Goal: Find specific page/section: Find specific page/section

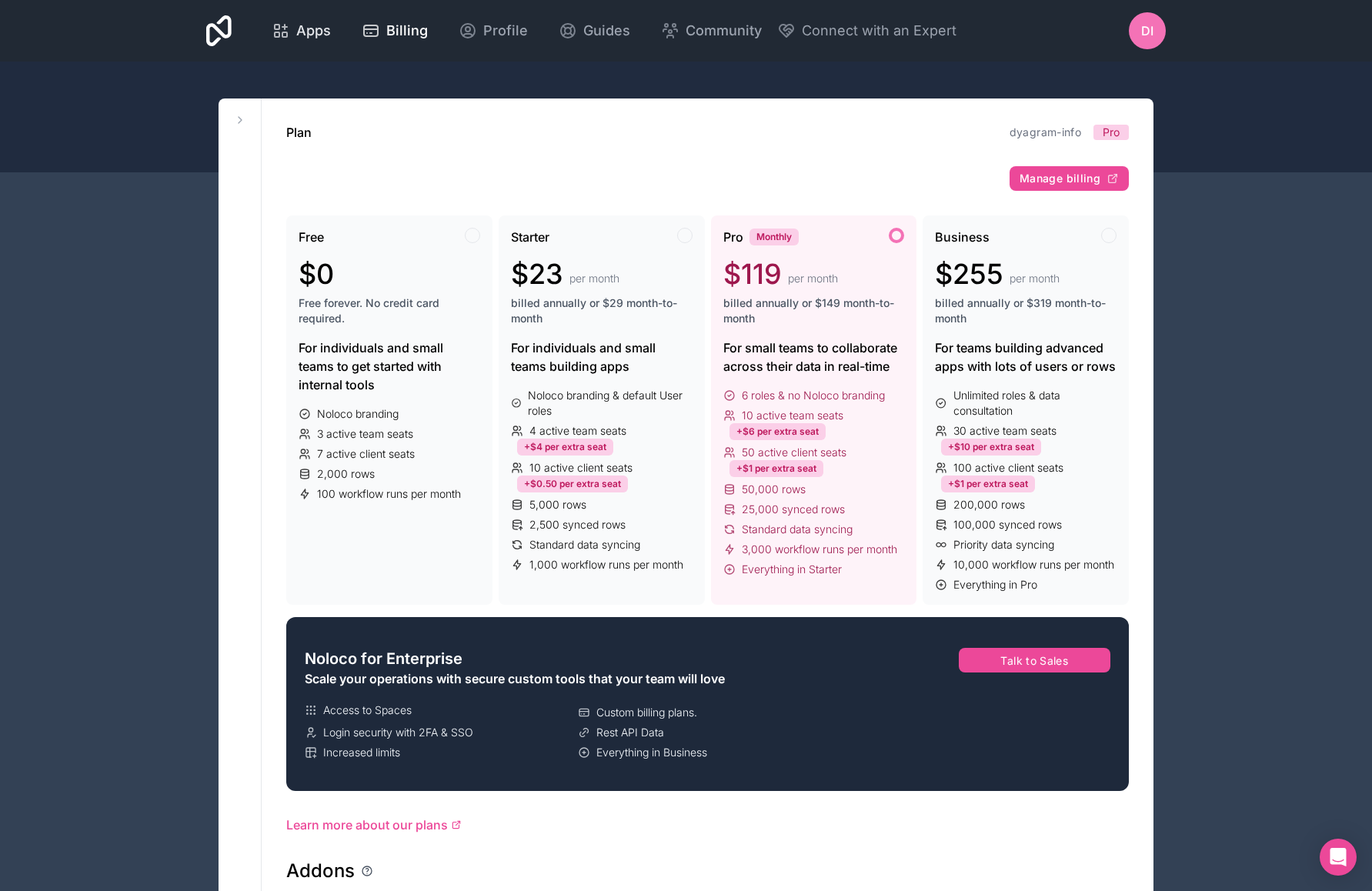
click at [289, 33] on icon at bounding box center [281, 31] width 18 height 18
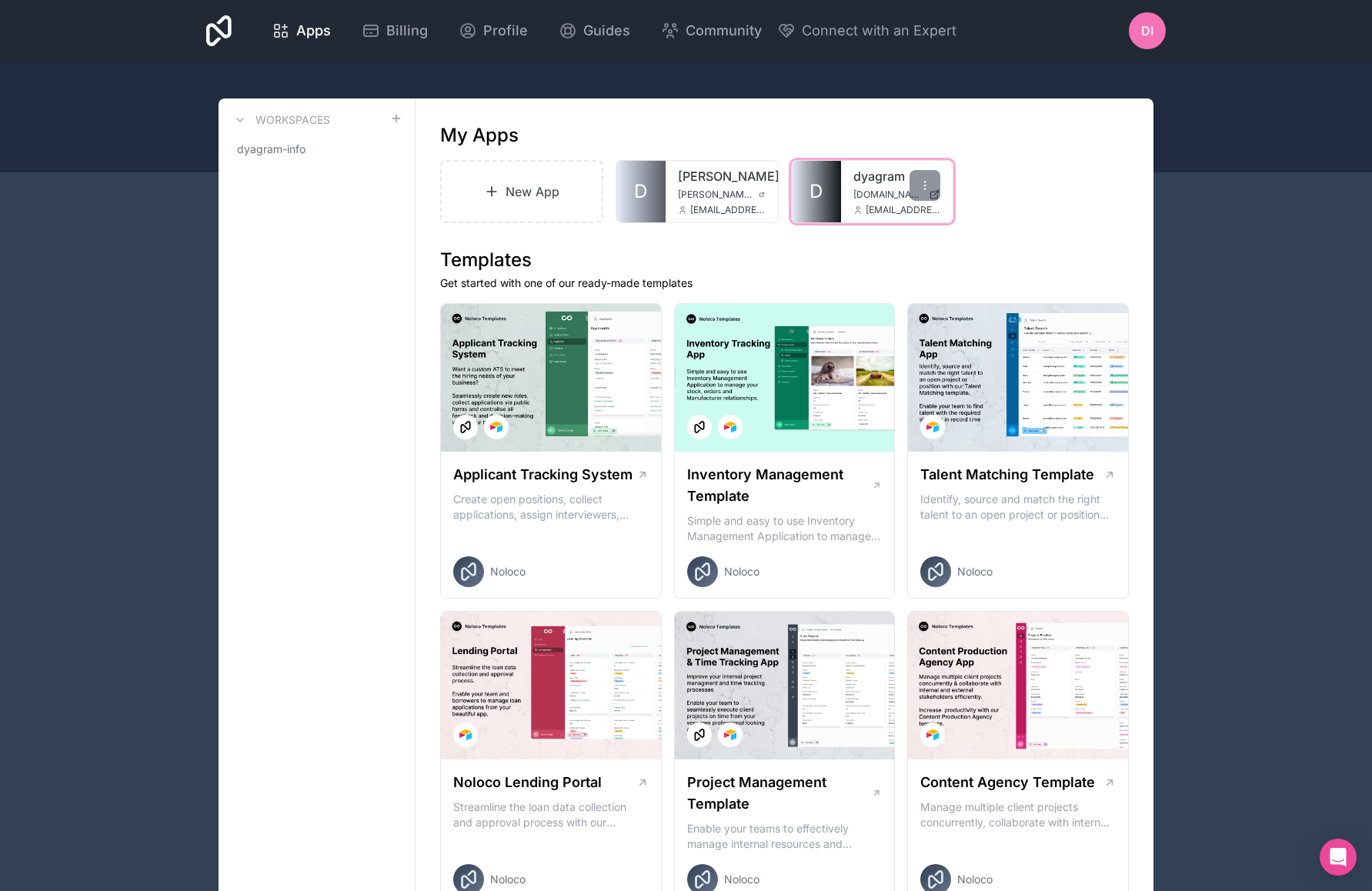
click at [862, 193] on span "[DOMAIN_NAME]" at bounding box center [888, 194] width 70 height 12
click at [921, 179] on icon at bounding box center [925, 185] width 12 height 12
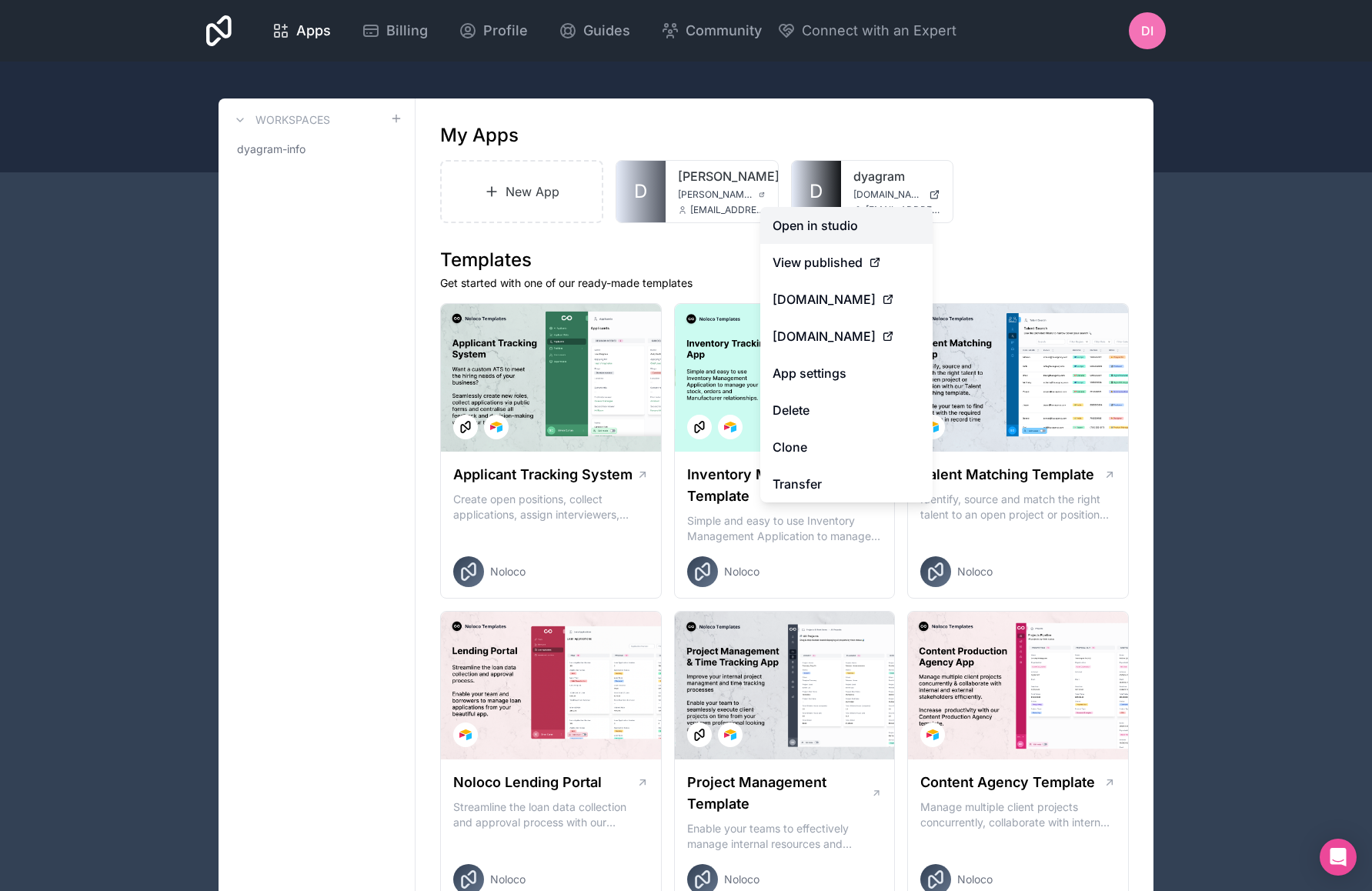
click at [889, 222] on link "Open in studio" at bounding box center [846, 225] width 172 height 37
